Goal: Transaction & Acquisition: Obtain resource

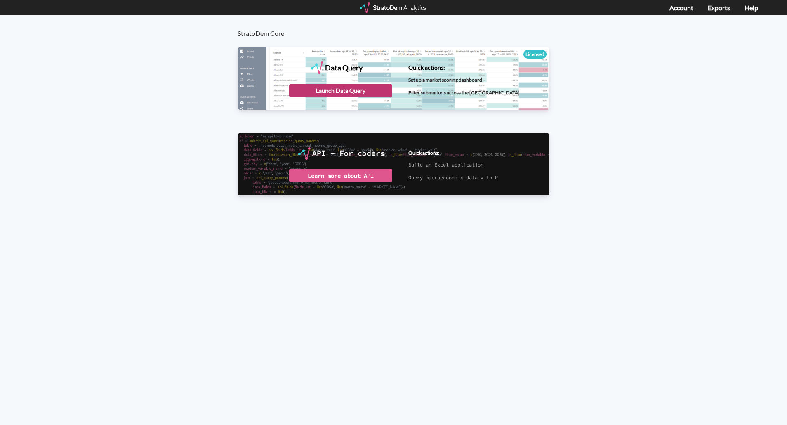
click at [349, 91] on div "Launch Data Query" at bounding box center [340, 90] width 103 height 13
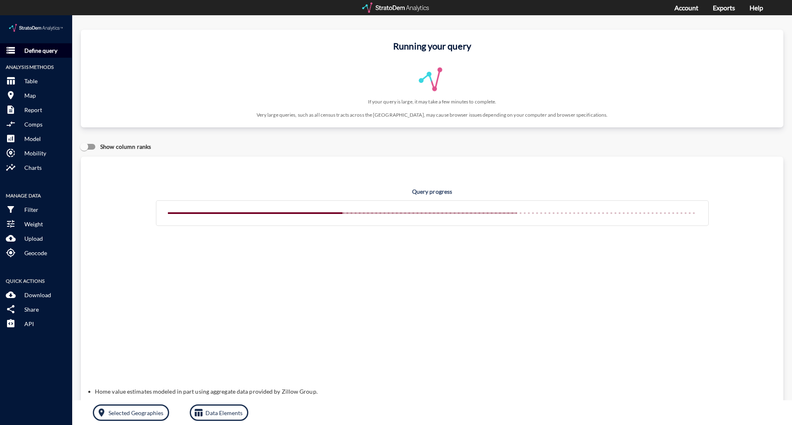
click p "Define query"
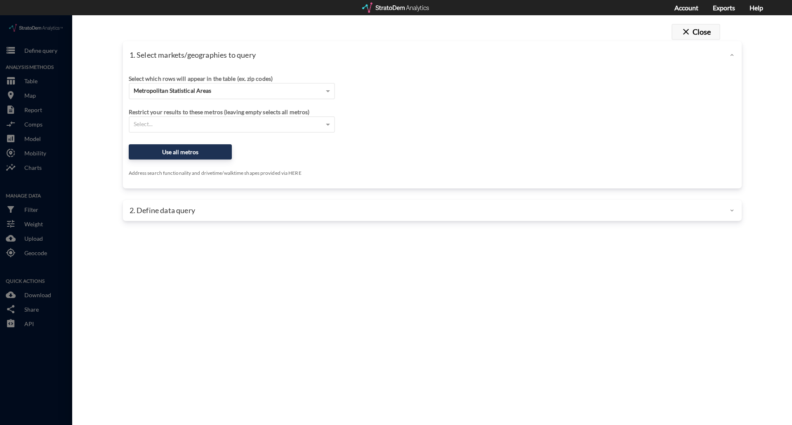
click span "close"
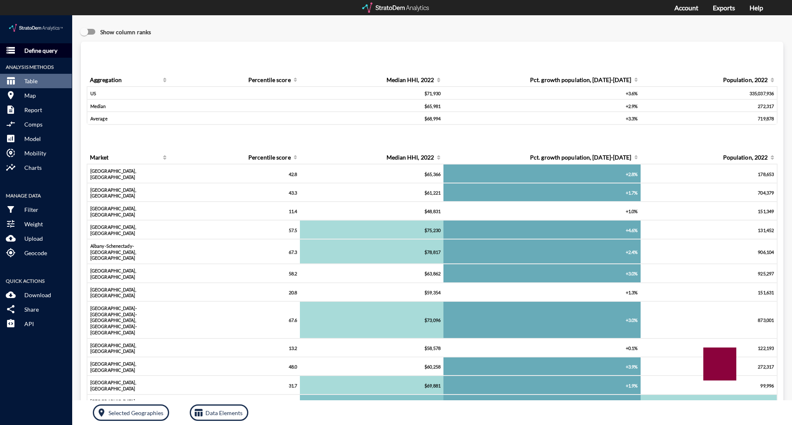
click p "Define query"
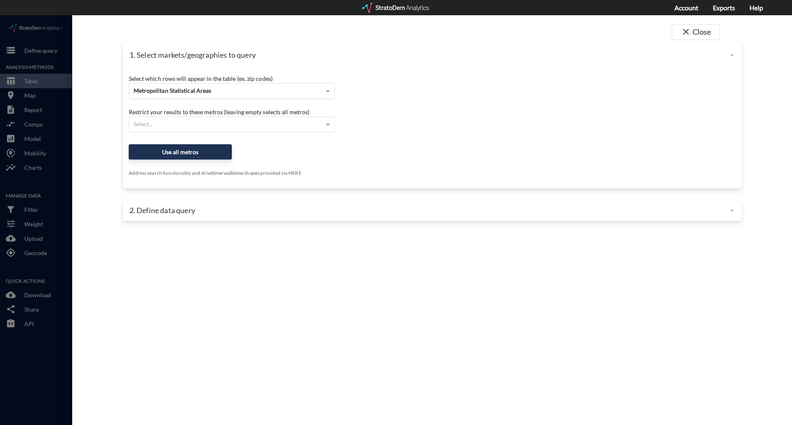
click div "Metropolitan Statistical Areas"
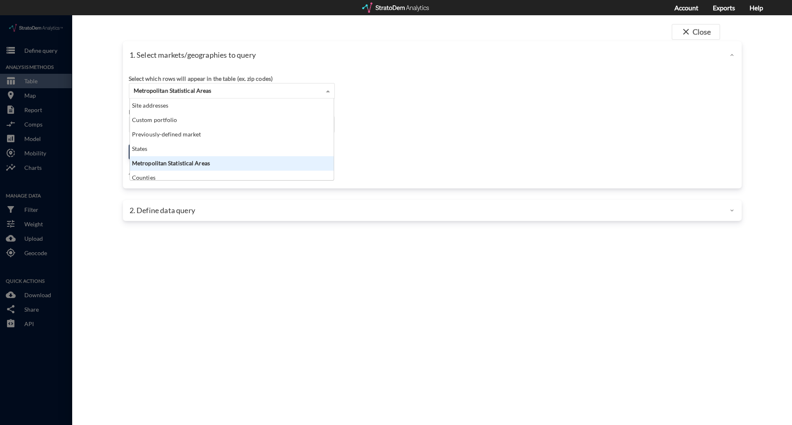
scroll to position [75, 199]
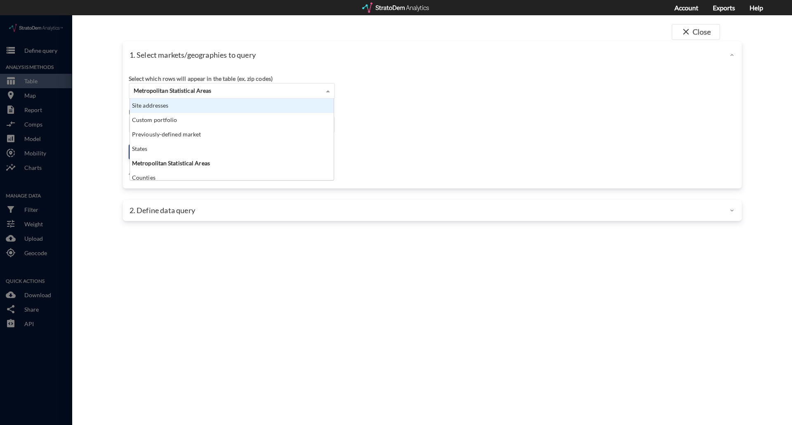
click div "Site addresses"
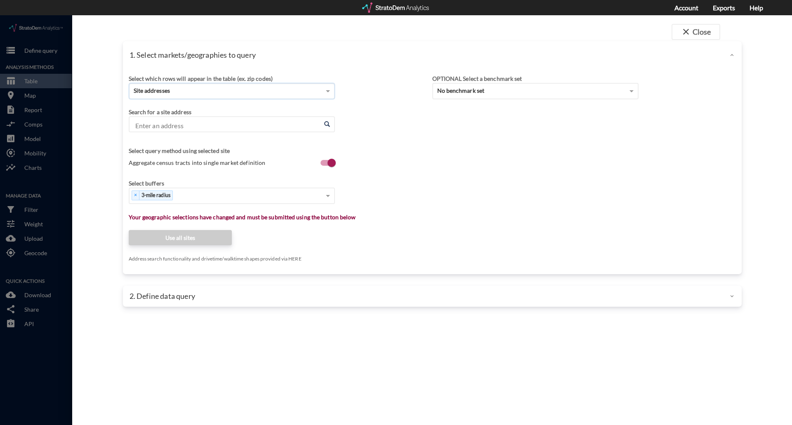
click input "Enter an address"
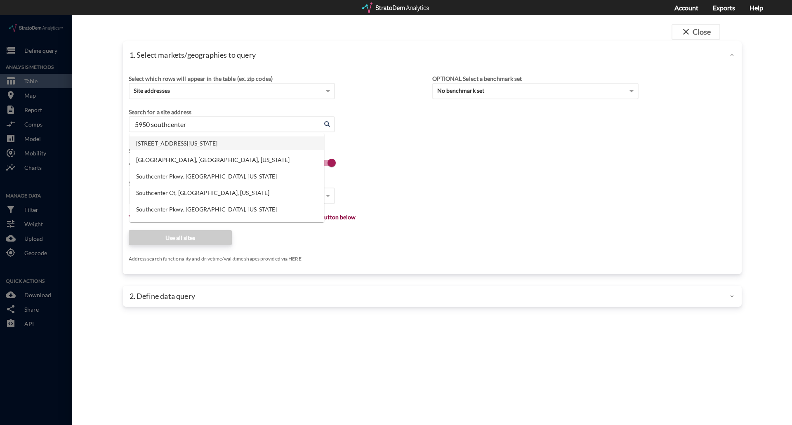
click li "5950 Southcenter Blvd, Tukwila, Washington"
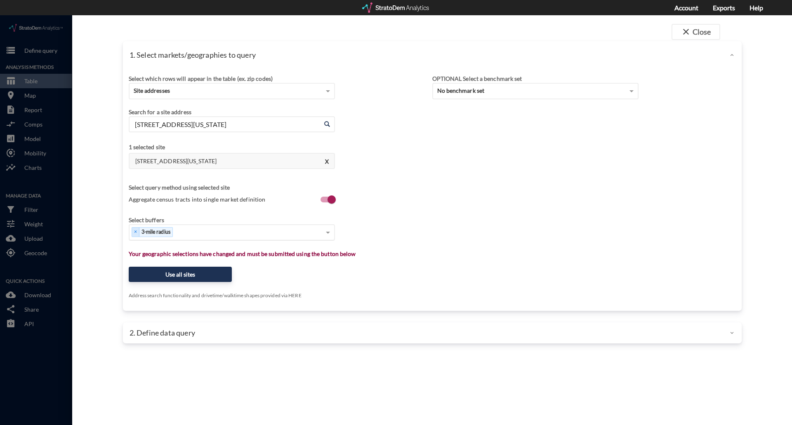
type input "5950 Southcenter Blvd, Tukwila, Washington"
click div "Select..."
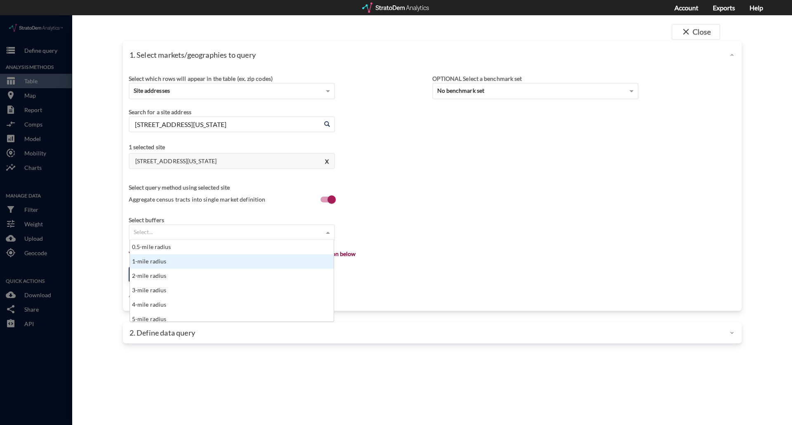
click div "1-mile radius"
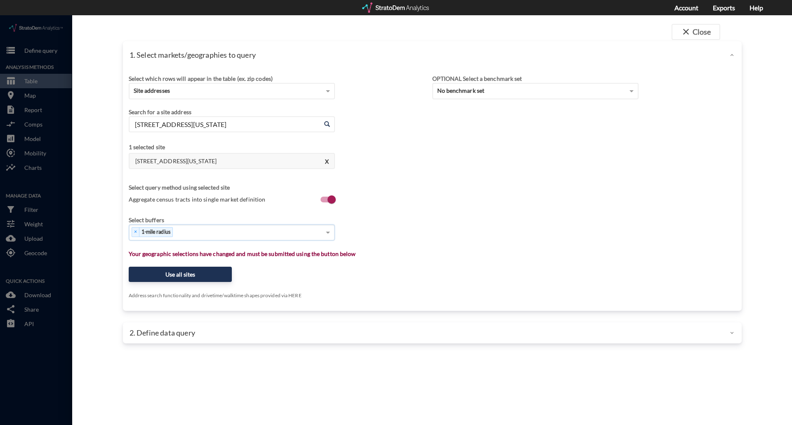
click div "× 1-mile radius"
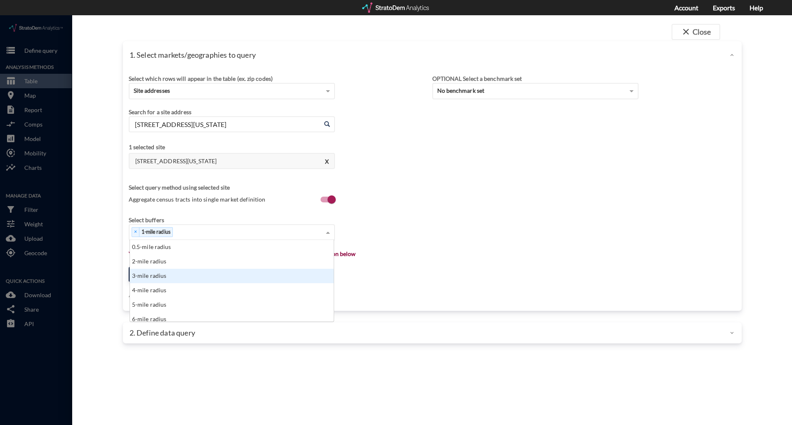
click div "3-mile radius"
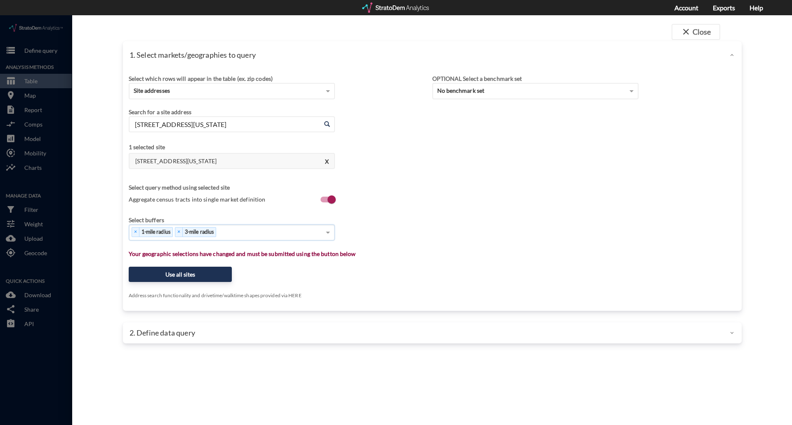
click div "× 1-mile radius × 3-mile radius"
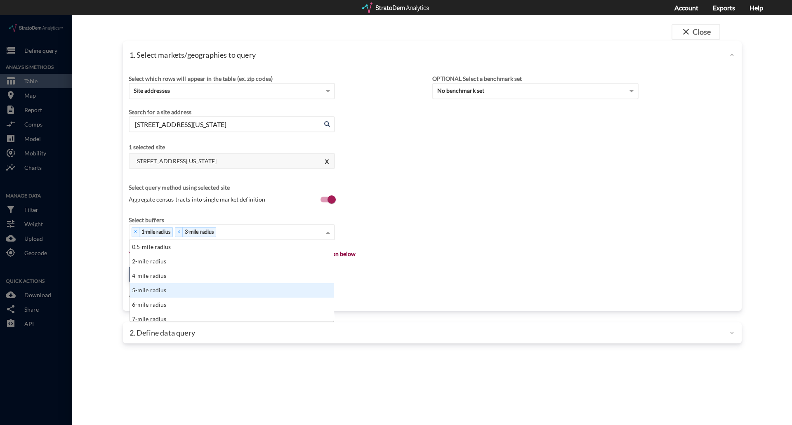
click div "5-mile radius"
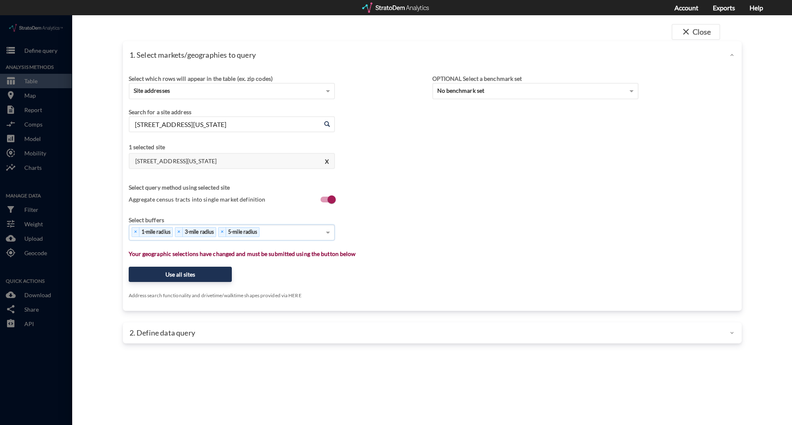
click div "× 1-mile radius × 3-mile radius × 5-mile radius"
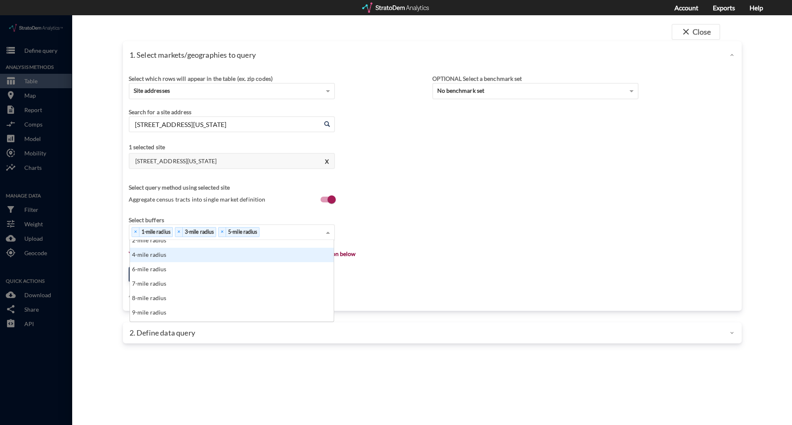
scroll to position [41, 0]
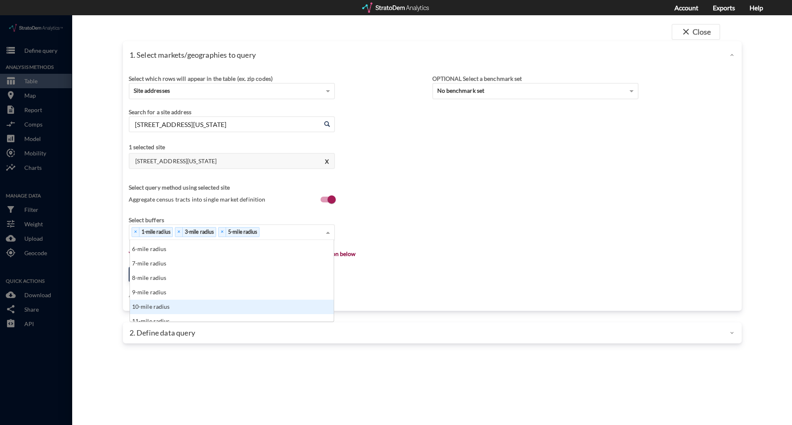
click div "10-mile radius"
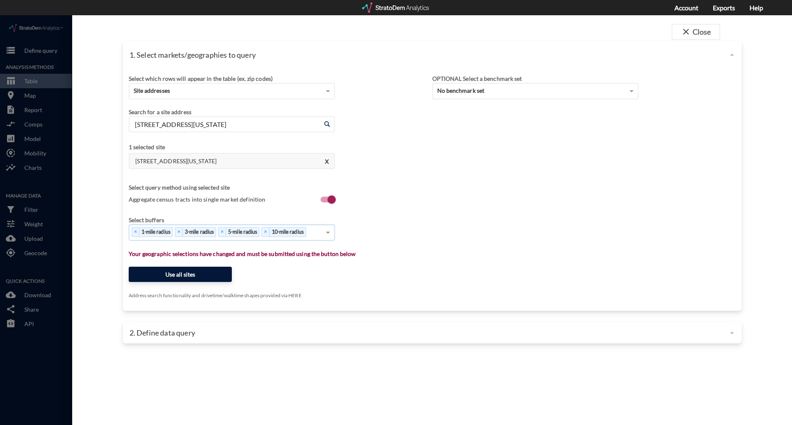
click button "Use all sites"
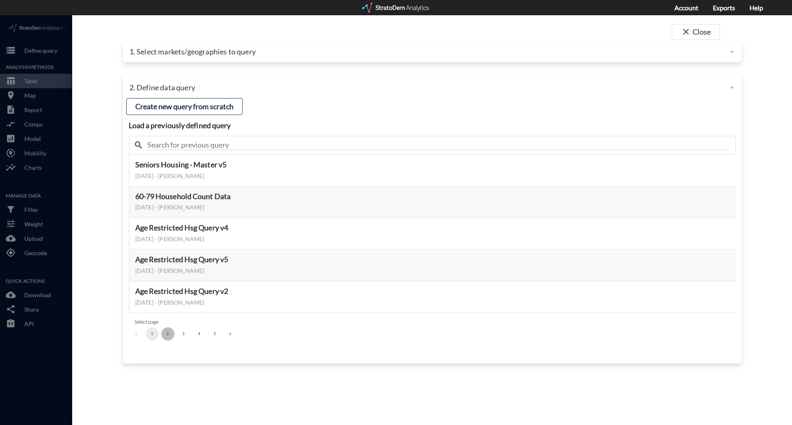
click button "2"
click button "3"
click button "Preview data elements"
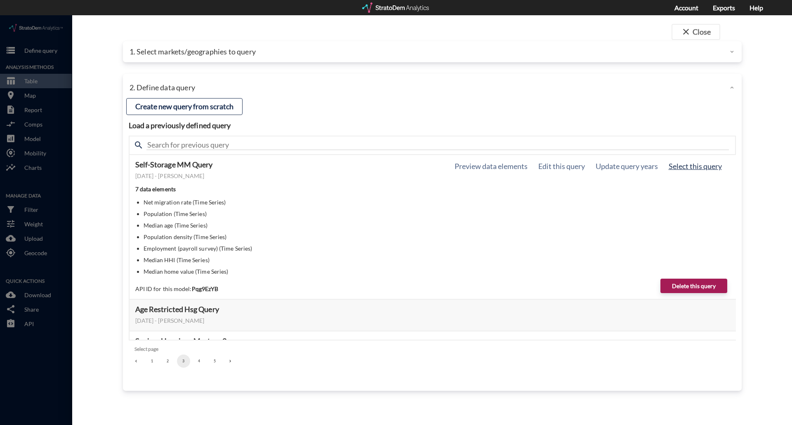
click button "Select this query"
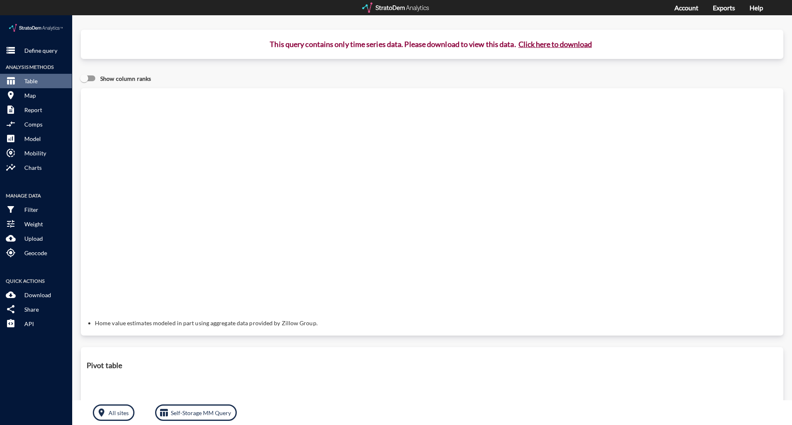
click button "Click here to download"
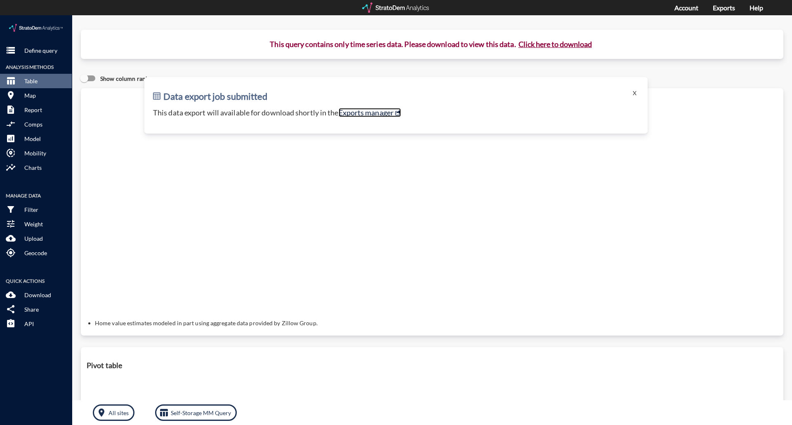
click link "Exports manager"
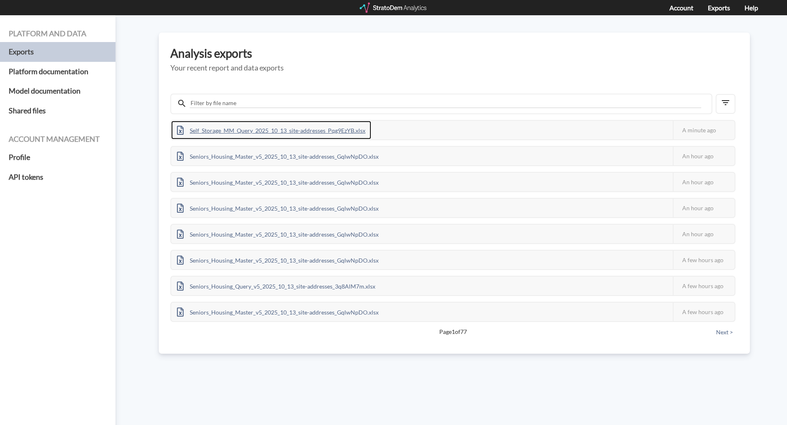
click at [258, 130] on div "Self_Storage_MM_Query_2025_10_13_site-addresses_Pqg9EzYB.xlsx" at bounding box center [271, 130] width 200 height 19
